Goal: Task Accomplishment & Management: Use online tool/utility

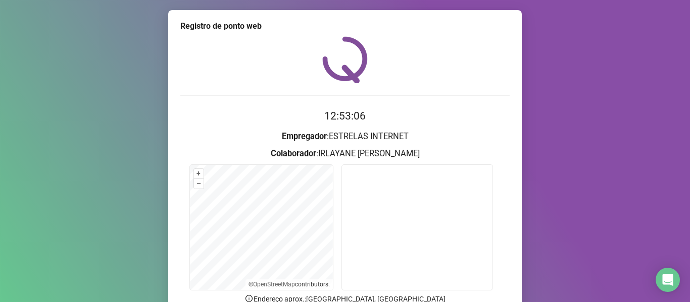
click at [62, 75] on div "Registro de ponto web 12:53:06 Empregador : ESTRELAS INTERNET Colaborador : [PE…" at bounding box center [345, 151] width 690 height 302
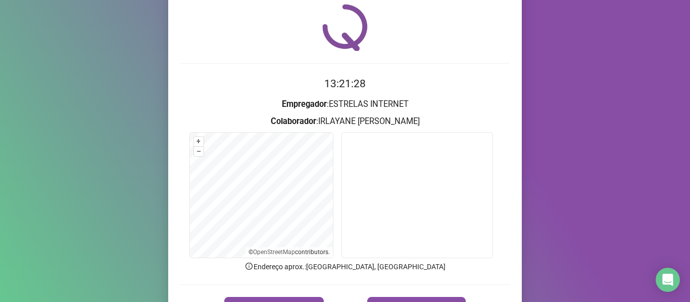
scroll to position [50, 0]
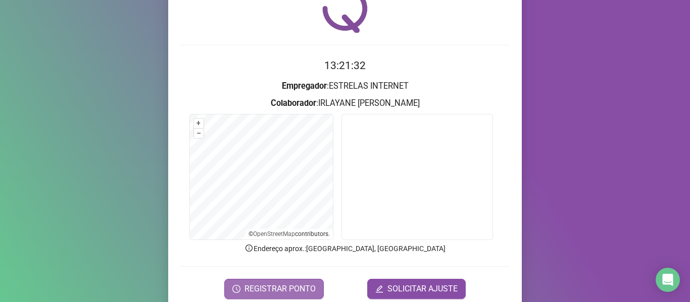
click at [302, 294] on span "REGISTRAR PONTO" at bounding box center [279, 289] width 71 height 12
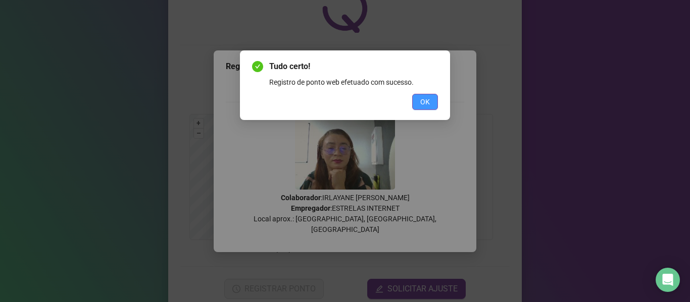
click at [432, 97] on button "OK" at bounding box center [425, 102] width 26 height 16
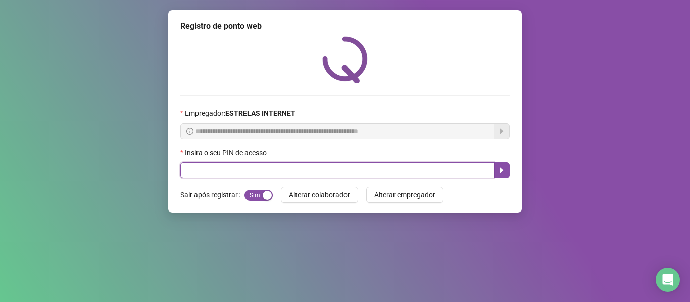
drag, startPoint x: 283, startPoint y: 175, endPoint x: 257, endPoint y: 123, distance: 58.3
click at [281, 173] on input "text" at bounding box center [337, 171] width 314 height 16
type input "*****"
click at [497, 164] on button "button" at bounding box center [501, 171] width 16 height 16
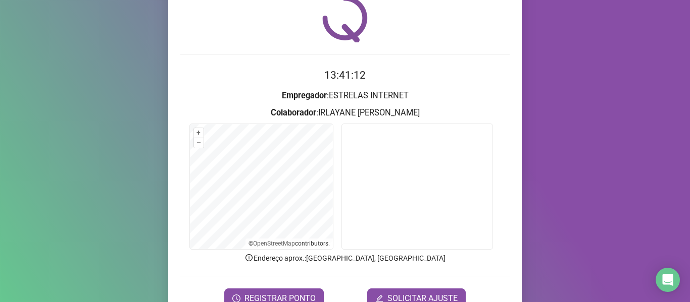
scroll to position [92, 0]
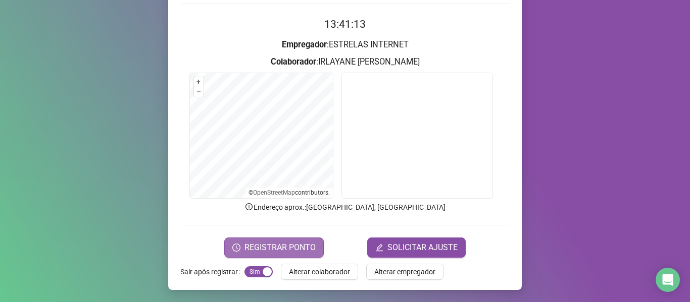
click at [262, 253] on span "REGISTRAR PONTO" at bounding box center [279, 248] width 71 height 12
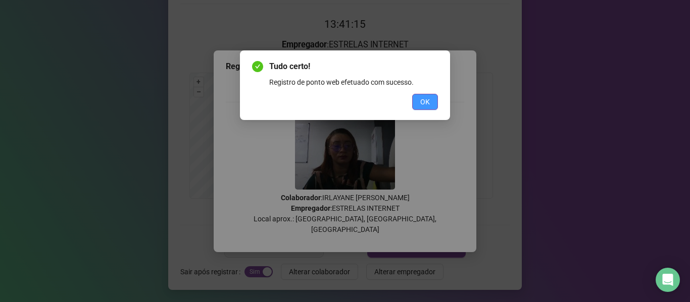
click at [423, 103] on span "OK" at bounding box center [425, 101] width 10 height 11
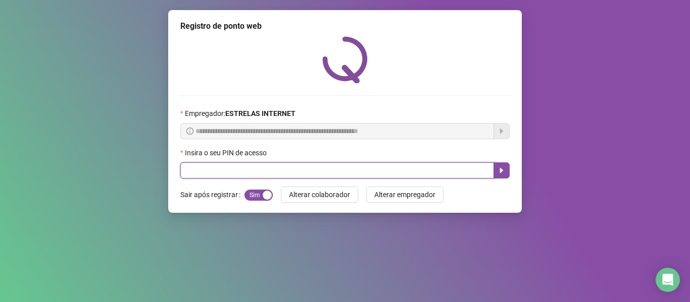
click at [240, 170] on input "text" at bounding box center [337, 171] width 314 height 16
type input "*****"
click at [498, 167] on icon "caret-right" at bounding box center [501, 171] width 8 height 8
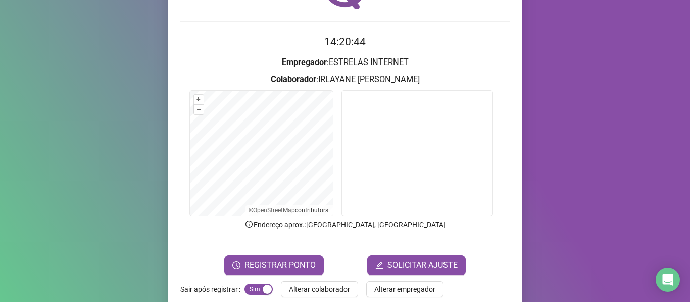
scroll to position [92, 0]
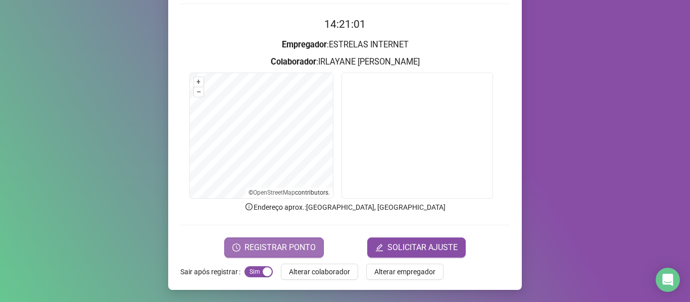
click at [258, 245] on span "REGISTRAR PONTO" at bounding box center [279, 248] width 71 height 12
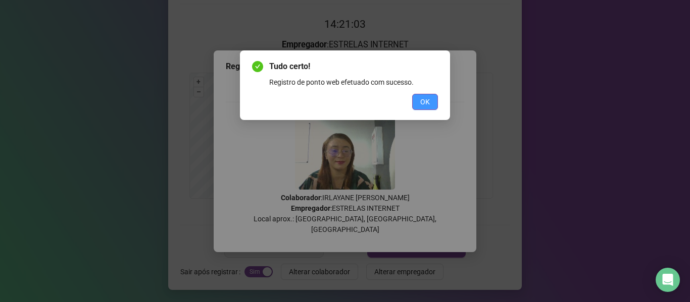
click at [423, 107] on span "OK" at bounding box center [425, 101] width 10 height 11
